Goal: Task Accomplishment & Management: Use online tool/utility

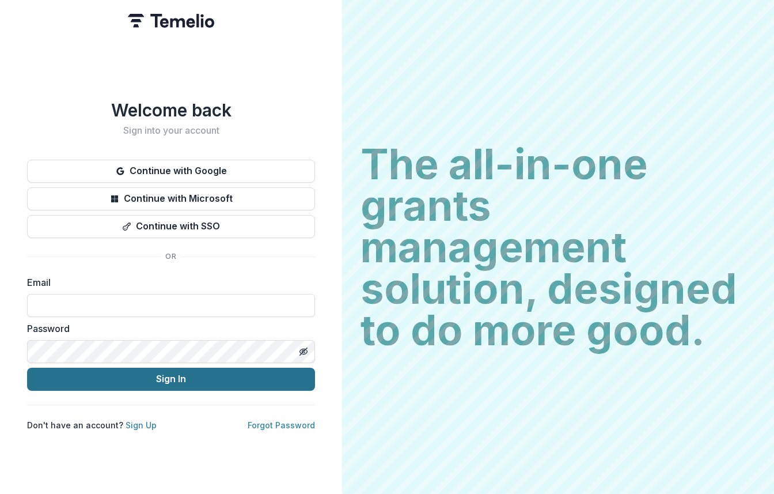
type input "**********"
click at [181, 378] on button "Sign In" at bounding box center [171, 378] width 288 height 23
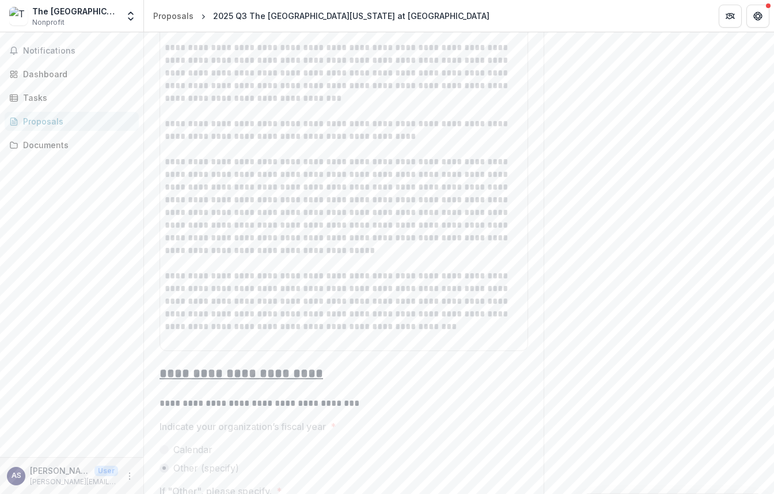
scroll to position [6883, 0]
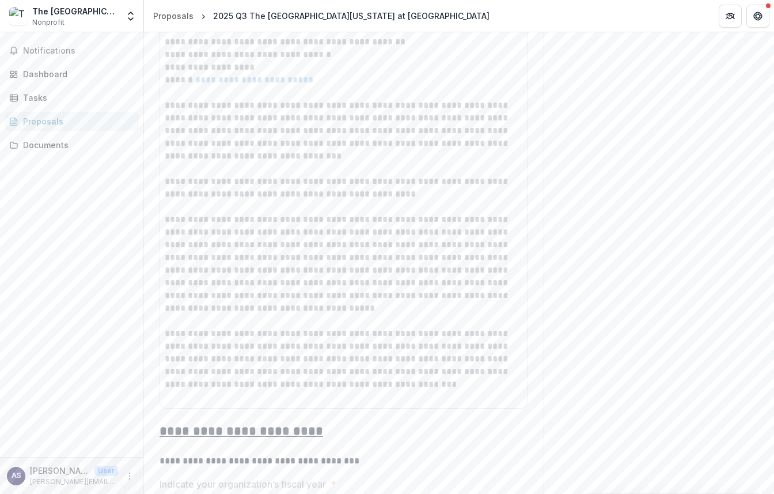
click at [448, 76] on div "**********" at bounding box center [344, 194] width 358 height 418
